Goal: Find specific page/section: Find specific page/section

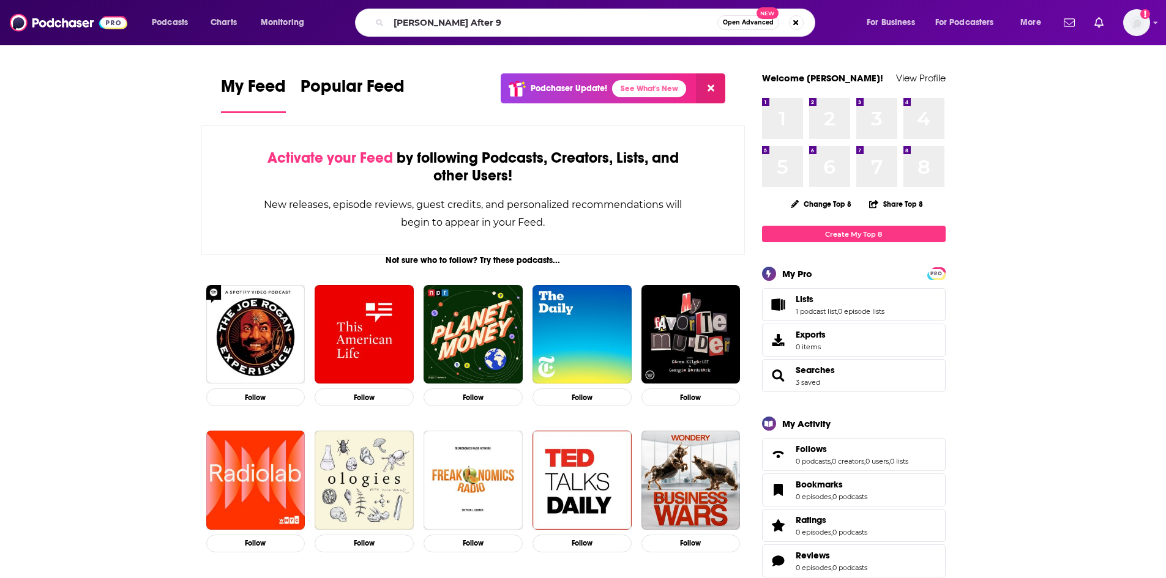
type input "[PERSON_NAME] After 9"
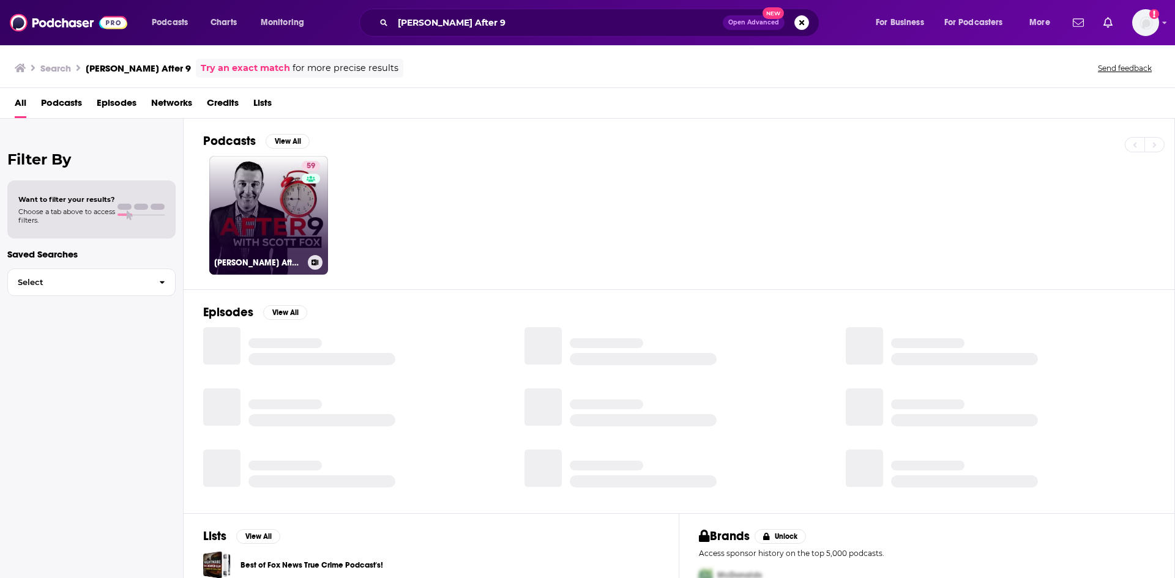
click at [285, 218] on link "59 [PERSON_NAME] After 9" at bounding box center [268, 215] width 119 height 119
